Goal: Information Seeking & Learning: Learn about a topic

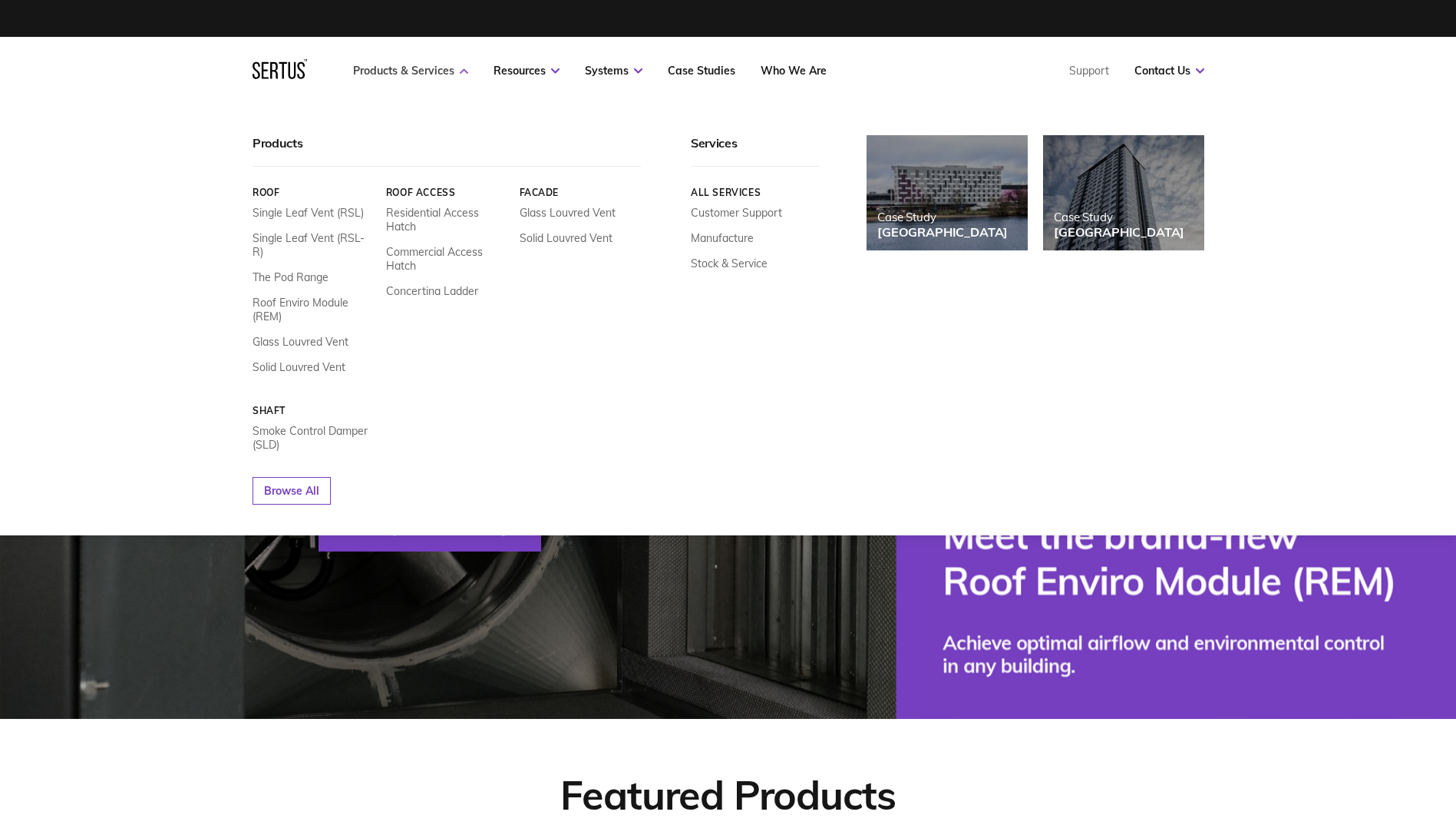
click at [452, 73] on link "Products & Services" at bounding box center [410, 70] width 115 height 14
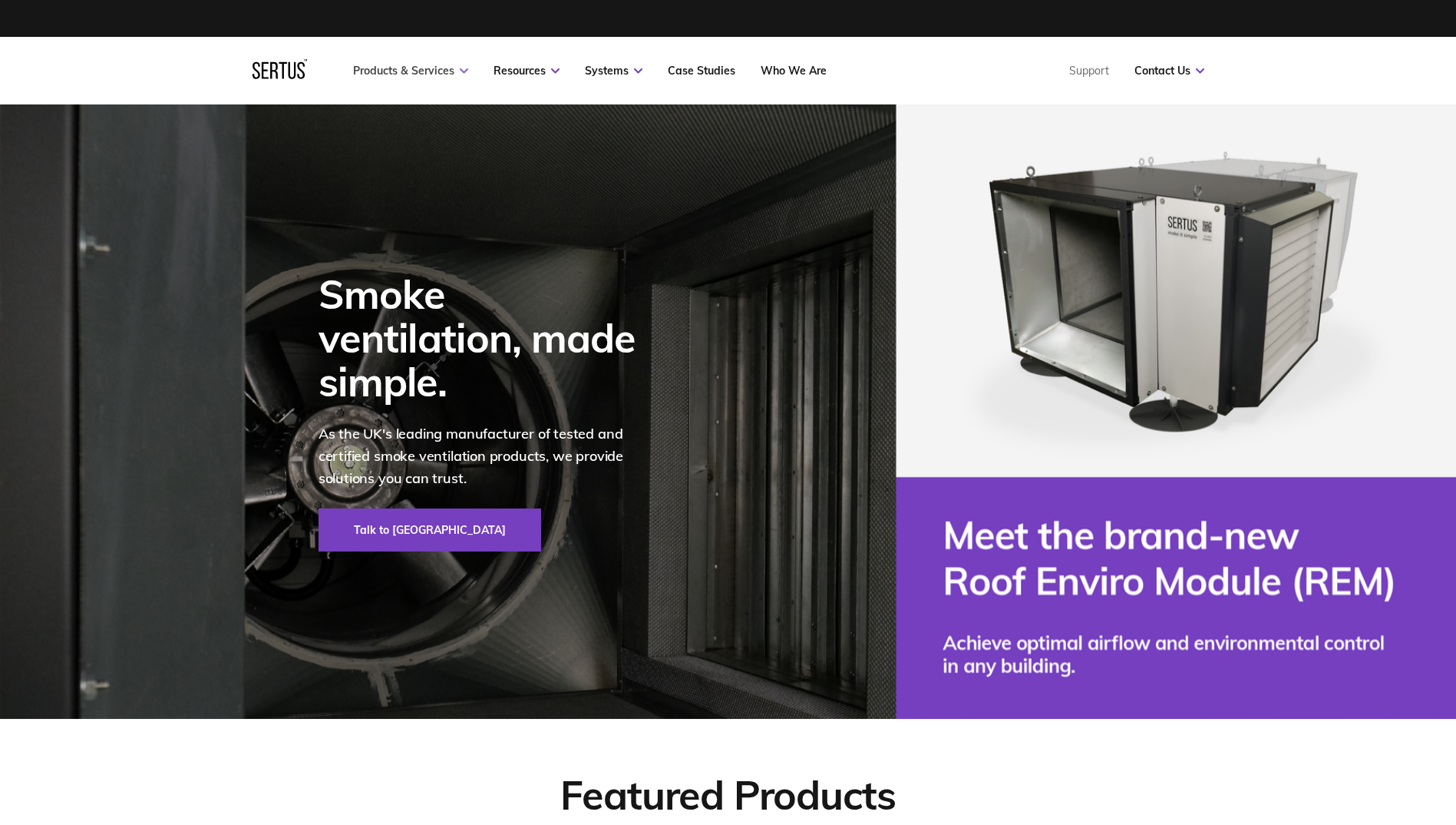
click at [451, 73] on link "Products & Services" at bounding box center [410, 70] width 115 height 14
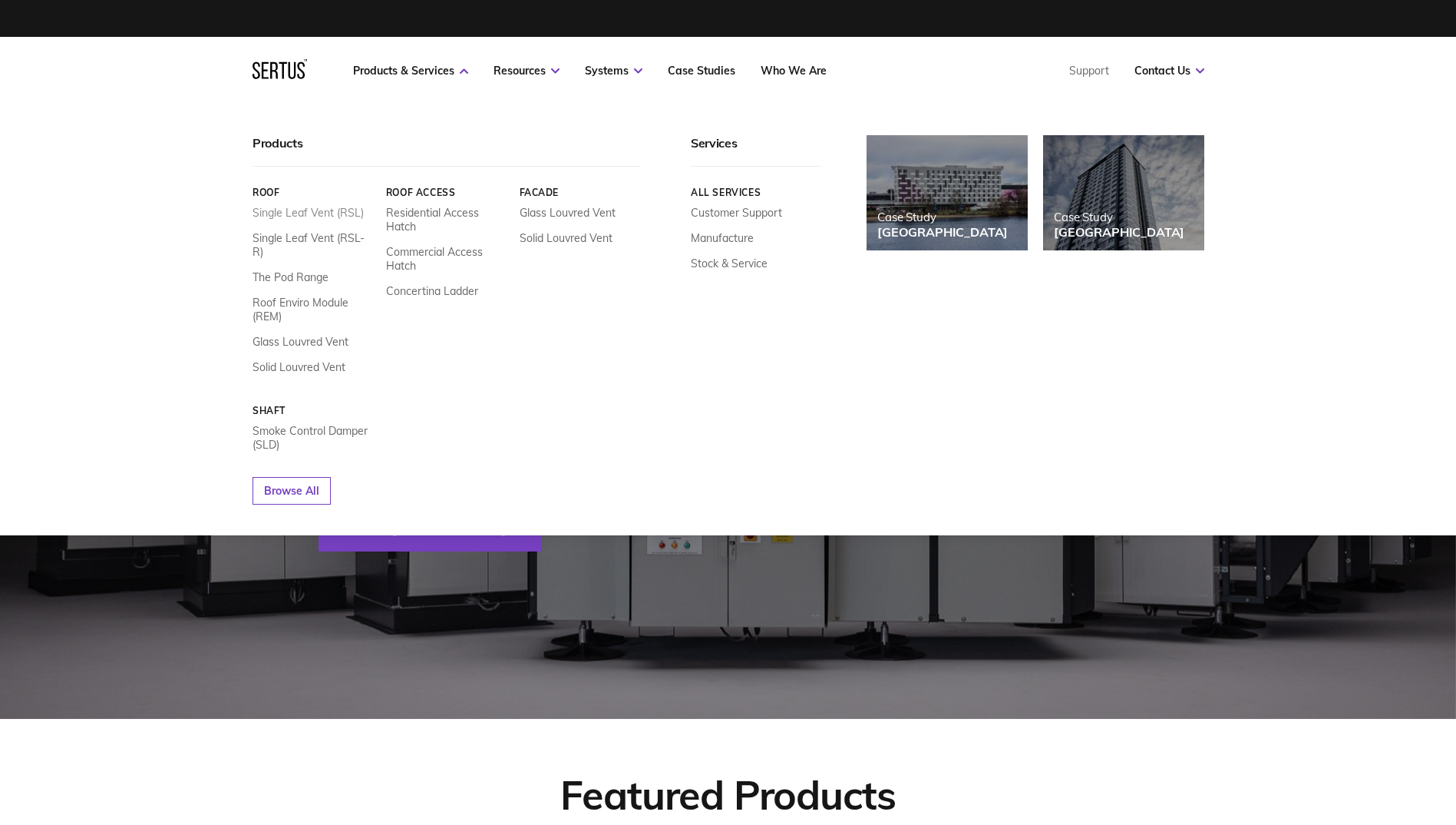
click at [300, 217] on link "Single Leaf Vent (RSL)" at bounding box center [308, 212] width 111 height 14
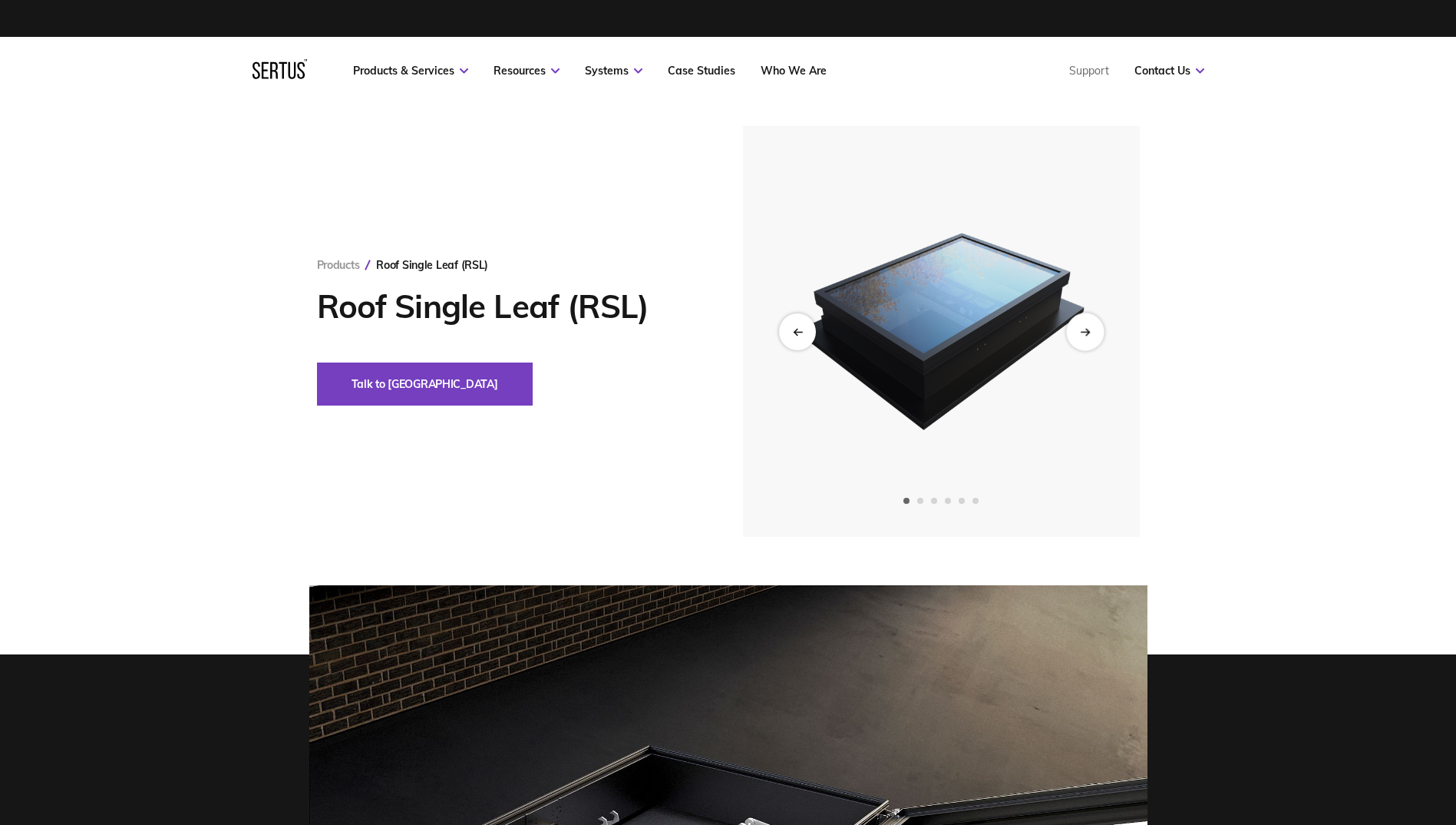
click at [1087, 342] on div "Next slide" at bounding box center [1085, 331] width 38 height 38
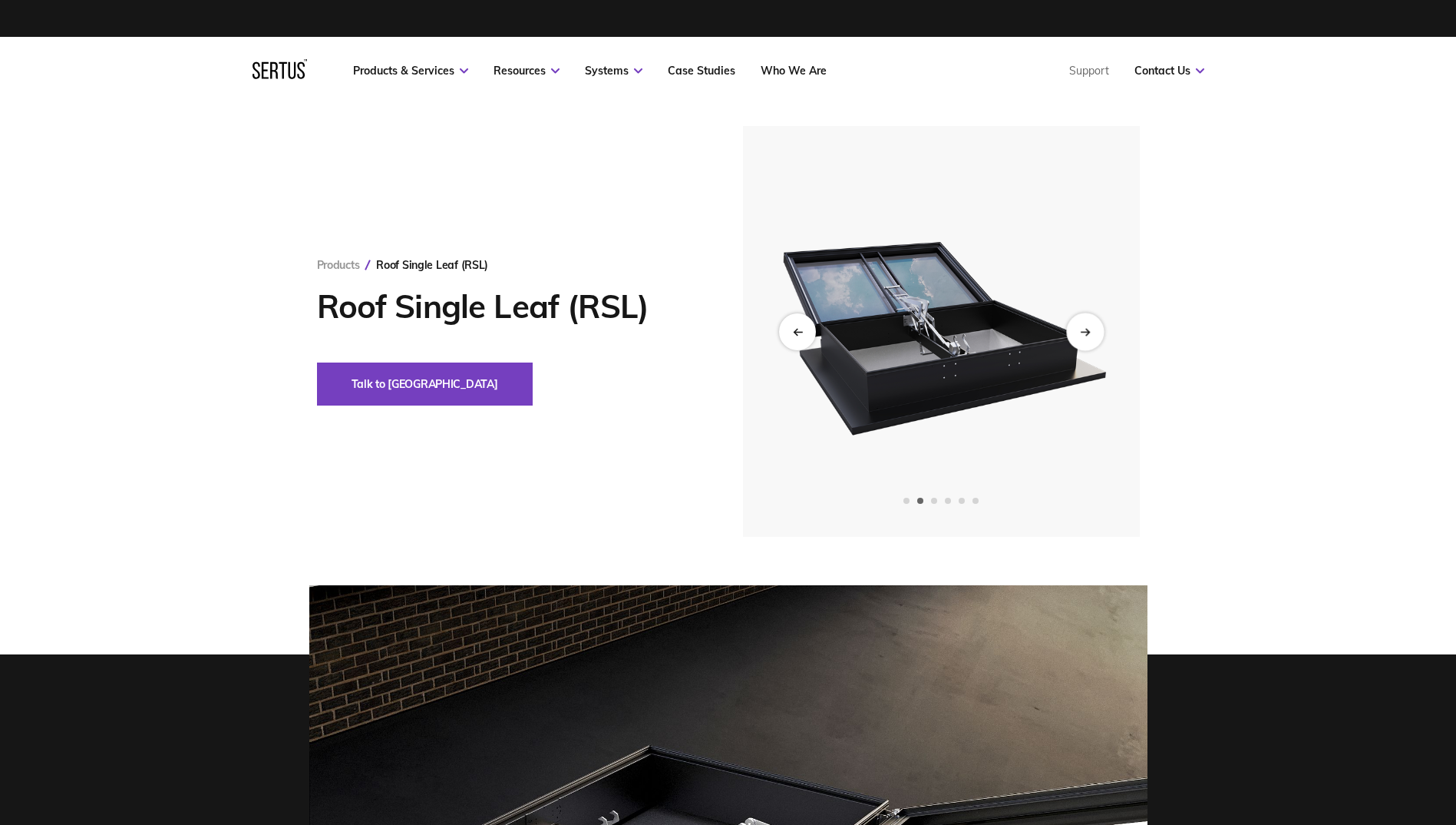
click at [1086, 342] on div "Next slide" at bounding box center [1085, 331] width 38 height 38
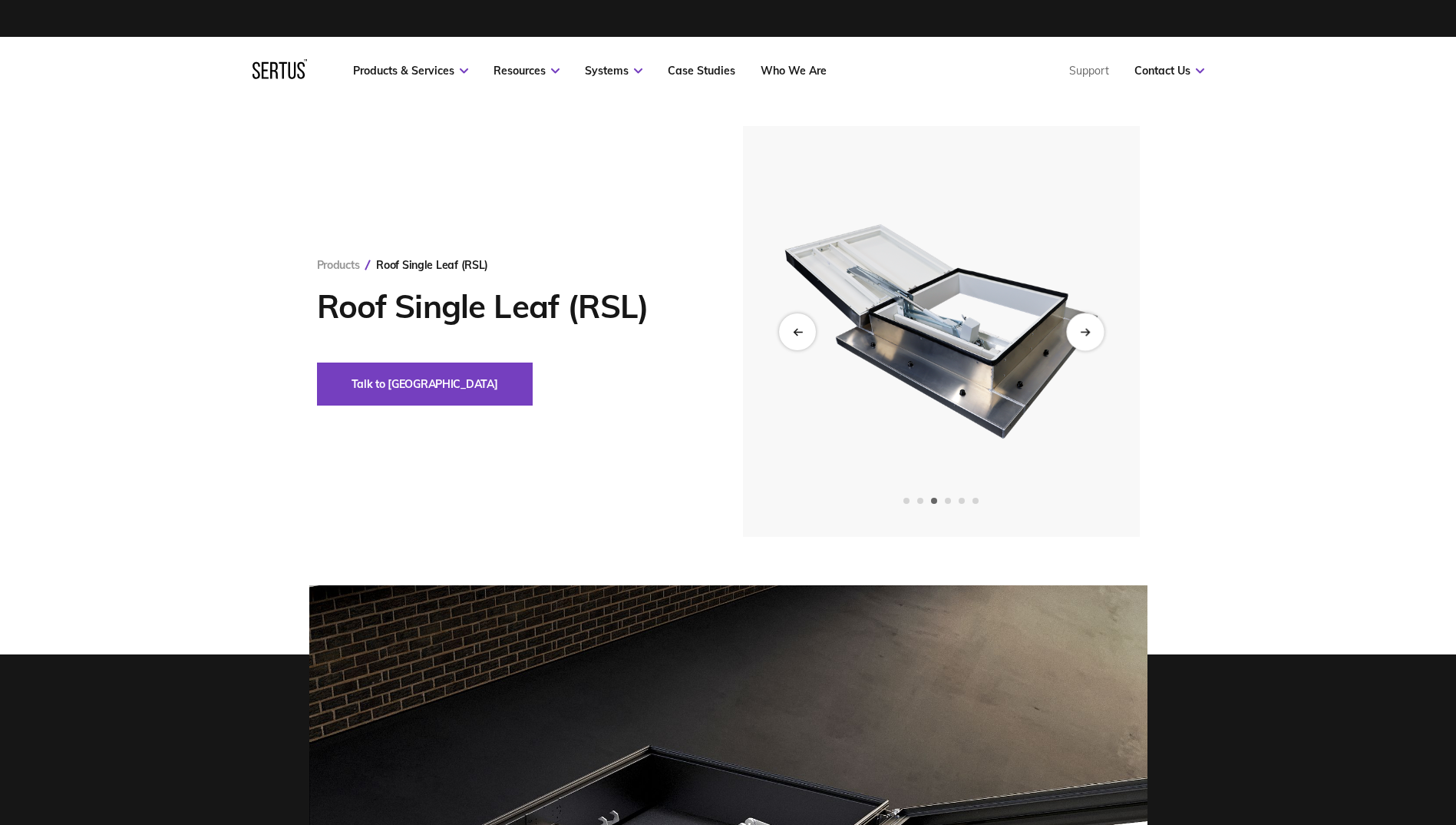
click at [1086, 342] on div "Next slide" at bounding box center [1085, 331] width 38 height 38
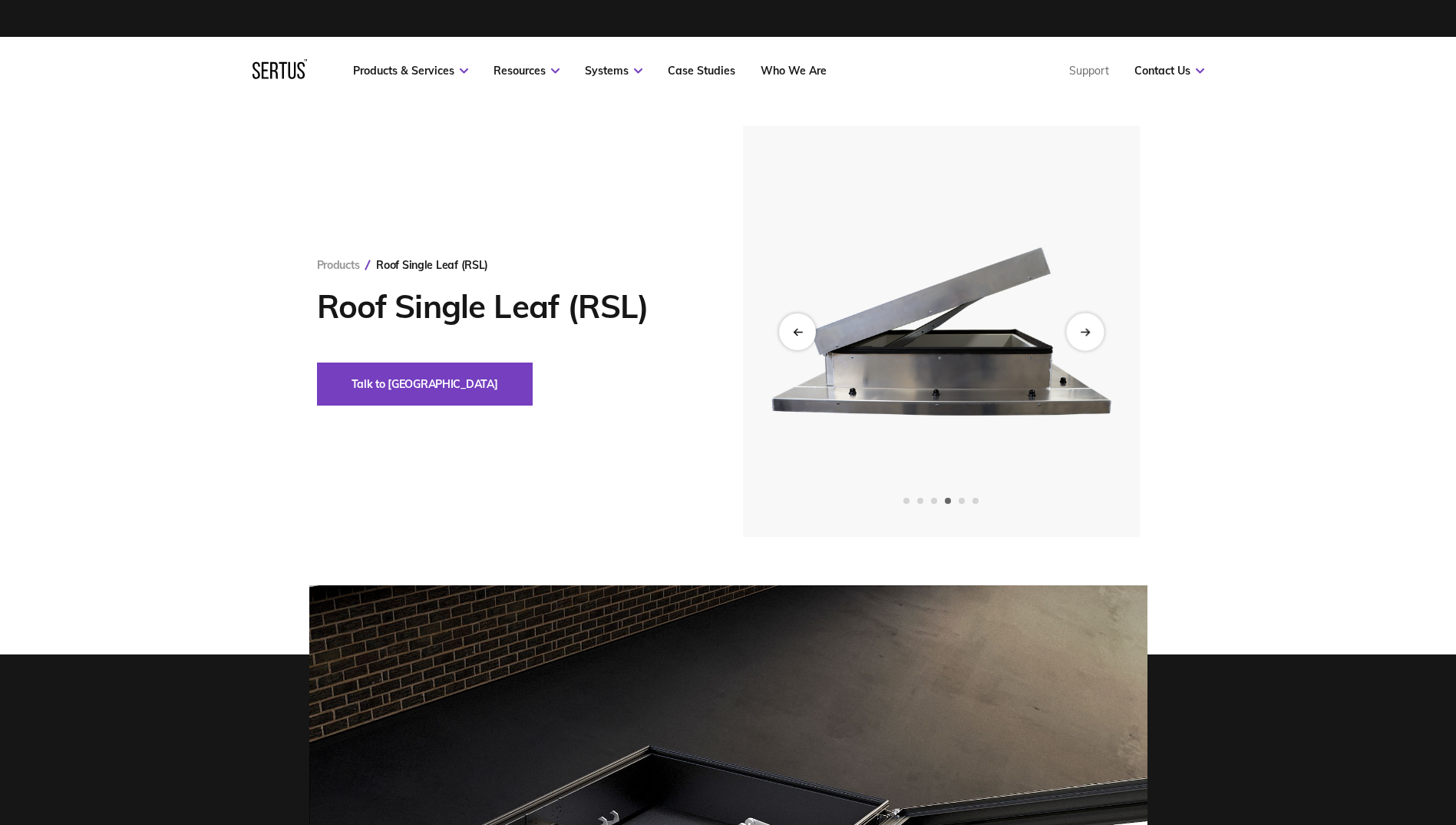
click at [1086, 342] on div "Next slide" at bounding box center [1085, 331] width 38 height 38
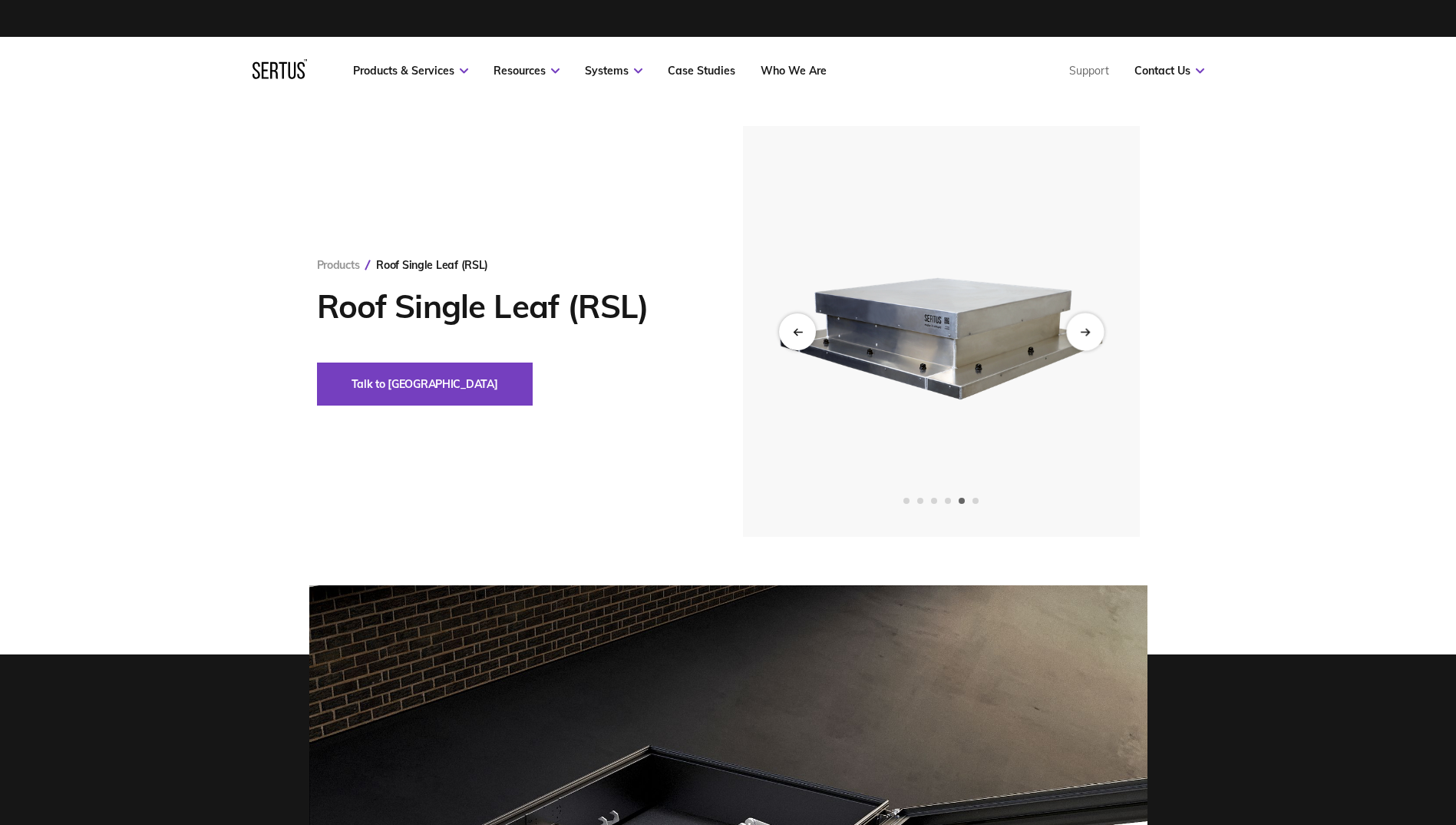
click at [1086, 342] on div "Next slide" at bounding box center [1085, 331] width 38 height 38
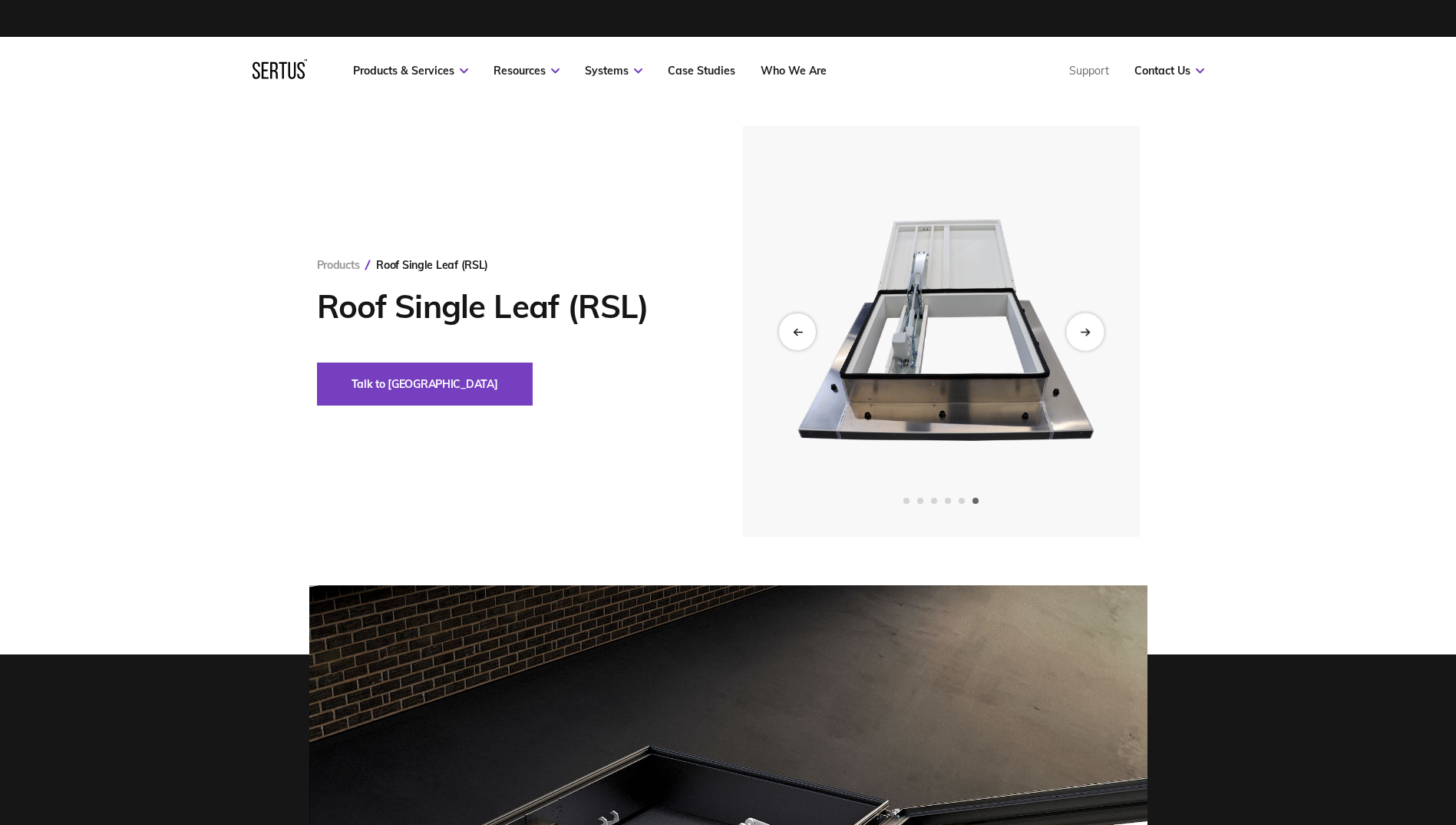
click at [1086, 342] on div "Next slide" at bounding box center [1085, 331] width 38 height 38
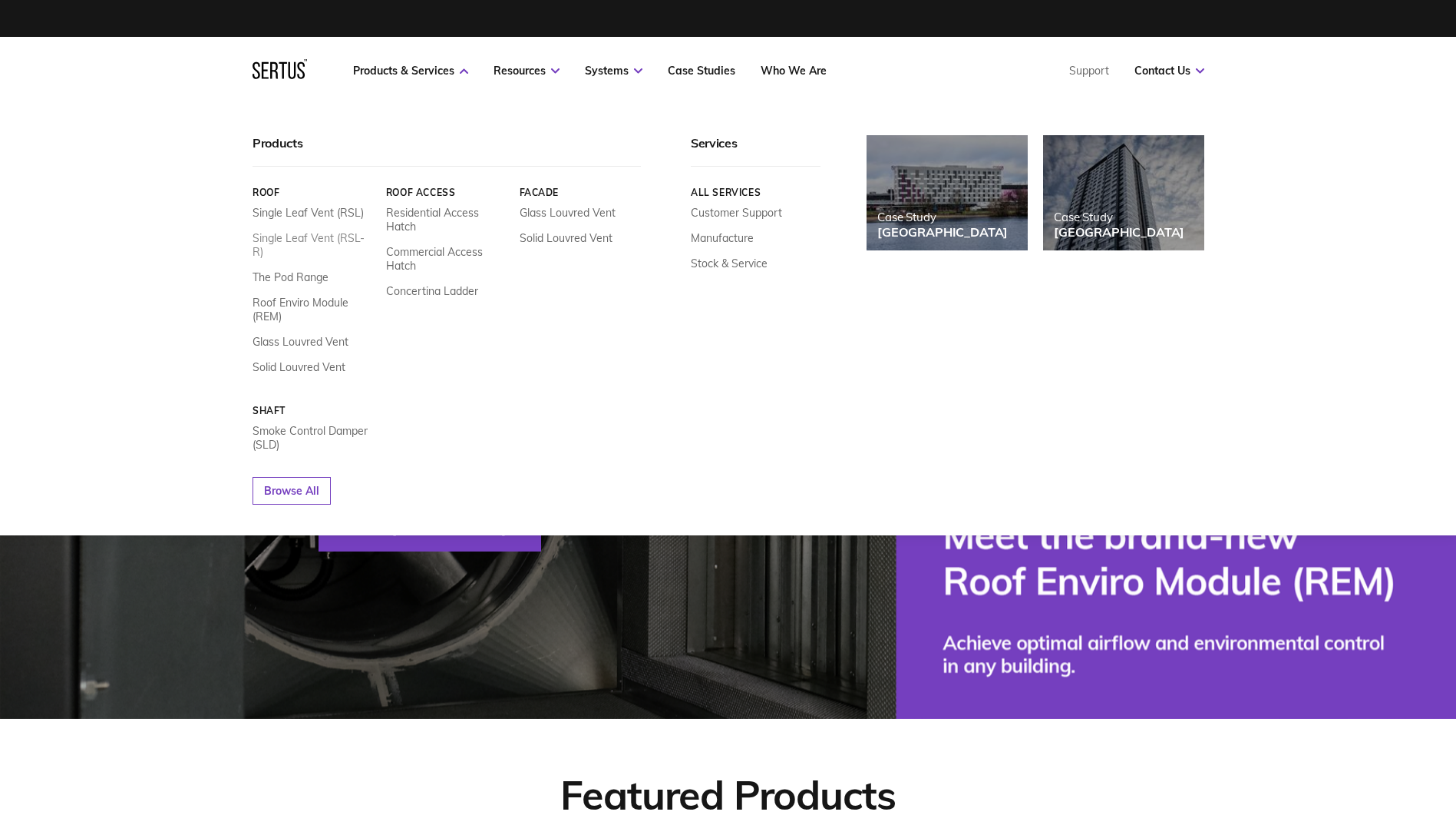
click at [287, 235] on link "Single Leaf Vent (RSL-R)" at bounding box center [314, 245] width 122 height 27
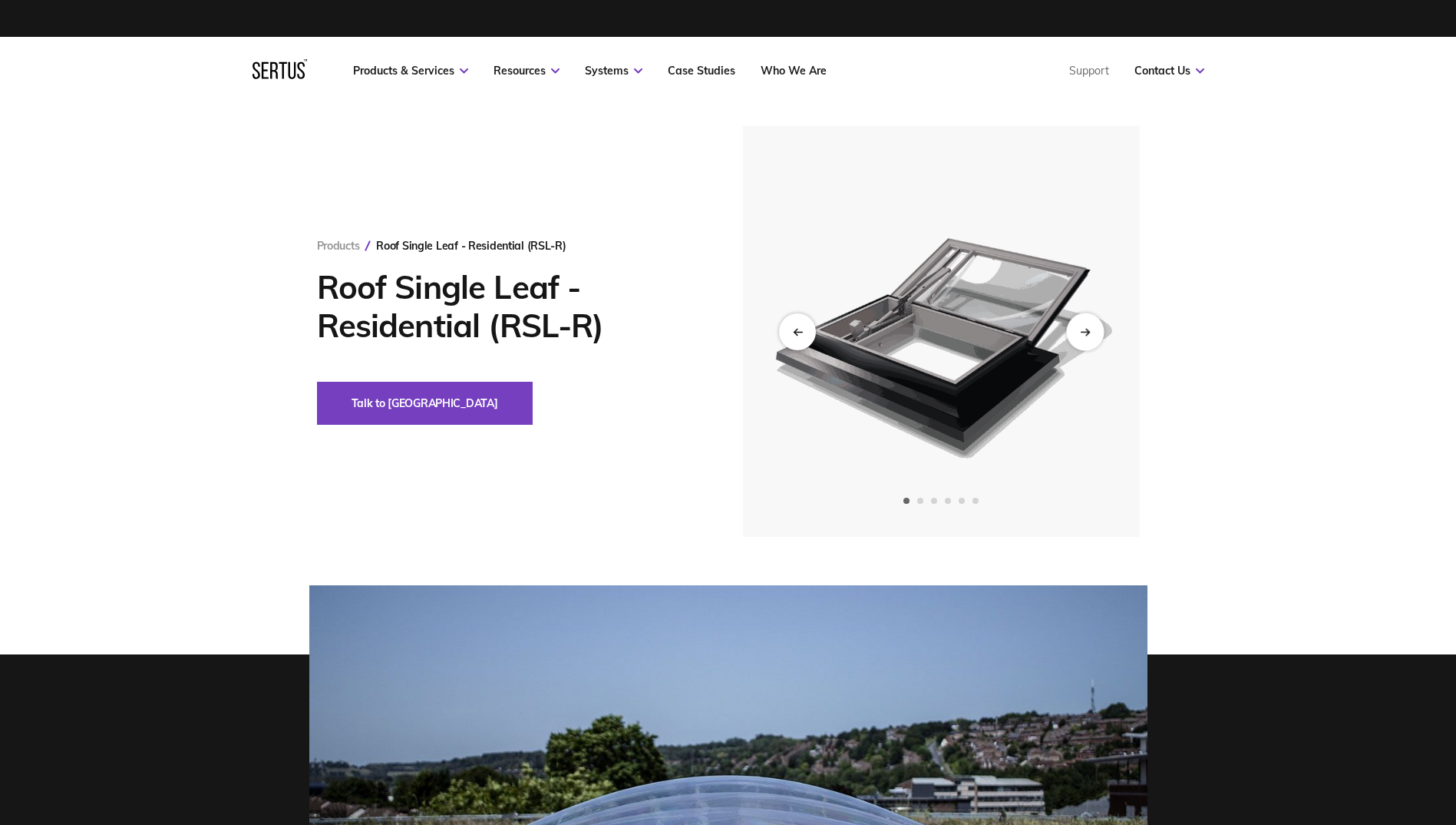
click at [1088, 325] on div "Next slide" at bounding box center [1085, 331] width 38 height 38
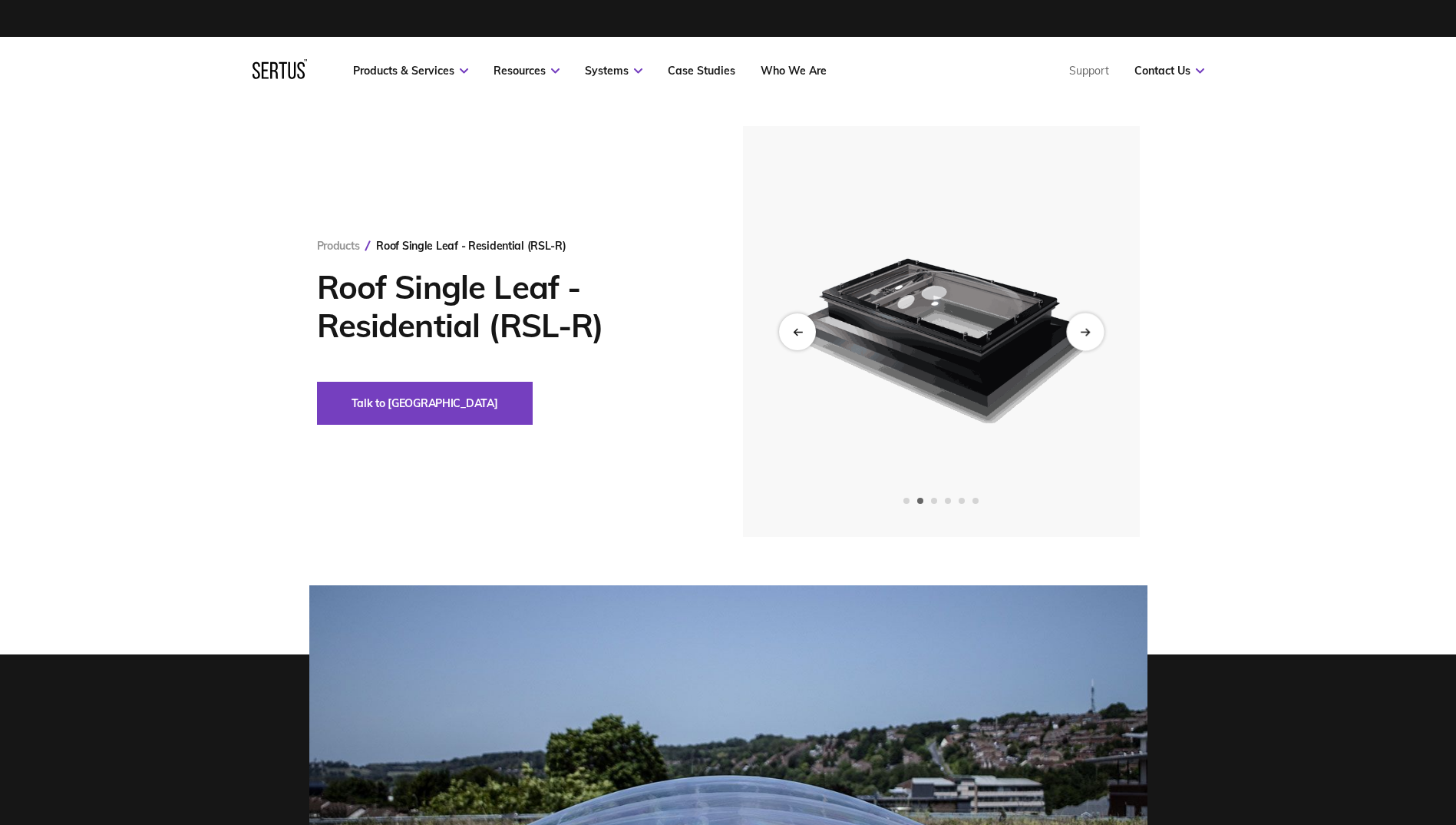
click at [1088, 325] on div "Next slide" at bounding box center [1085, 331] width 38 height 38
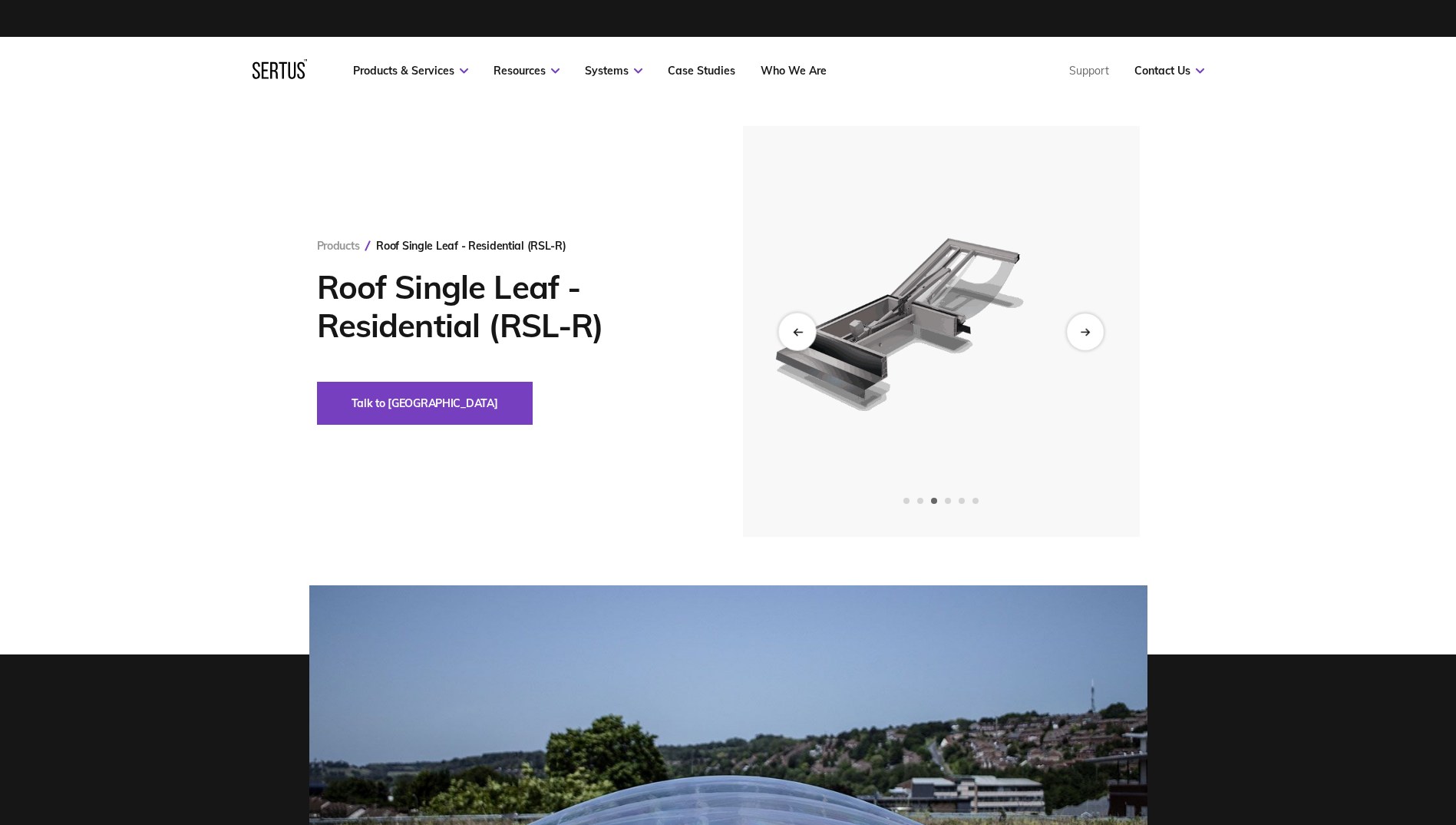
click at [788, 333] on div "Previous slide" at bounding box center [797, 331] width 38 height 38
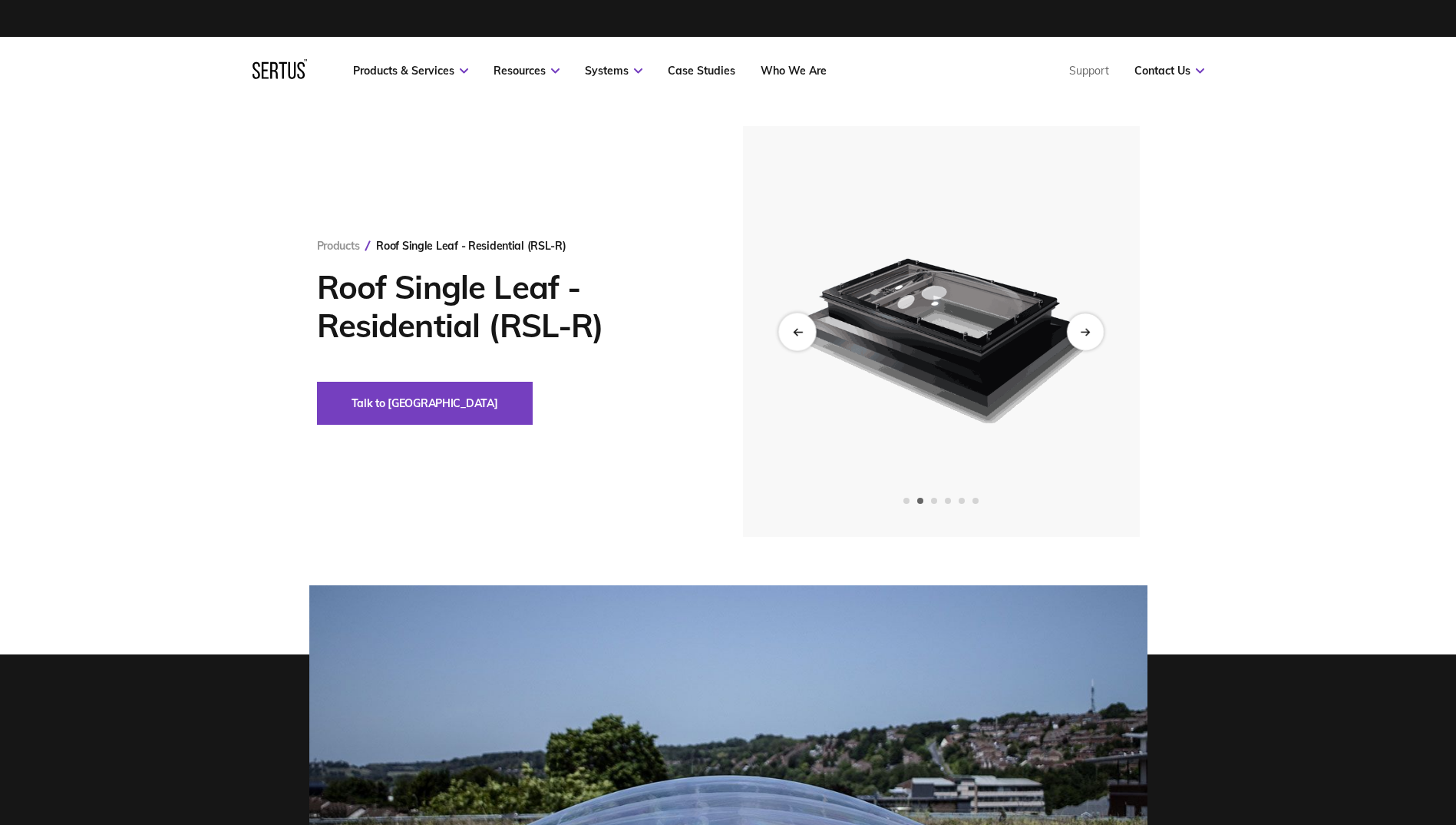
click at [788, 333] on div "Previous slide" at bounding box center [797, 331] width 38 height 38
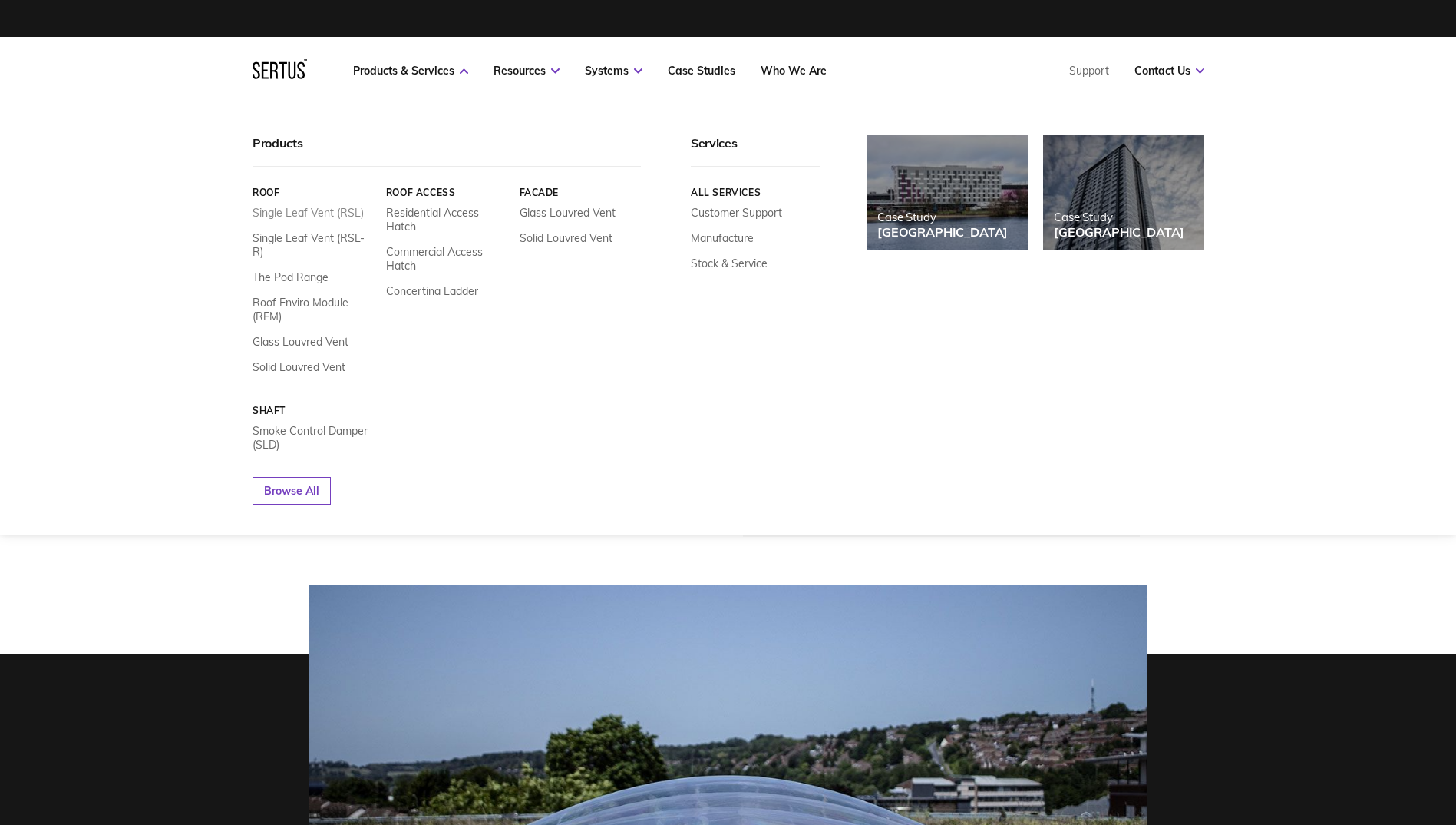
click at [286, 211] on link "Single Leaf Vent (RSL)" at bounding box center [308, 212] width 111 height 14
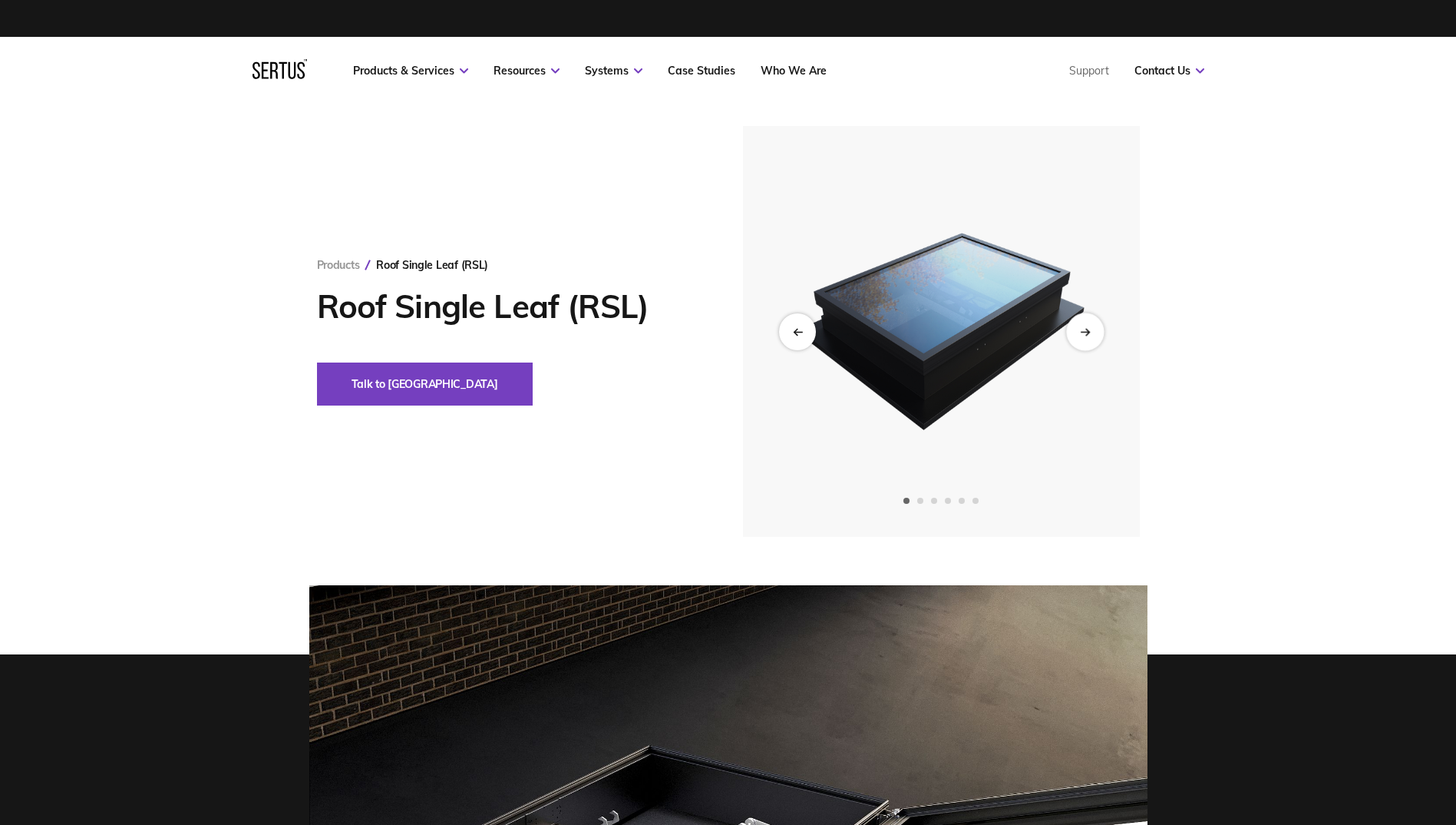
click at [1081, 326] on div "Next slide" at bounding box center [1085, 331] width 38 height 38
